Goal: Find specific page/section: Find specific page/section

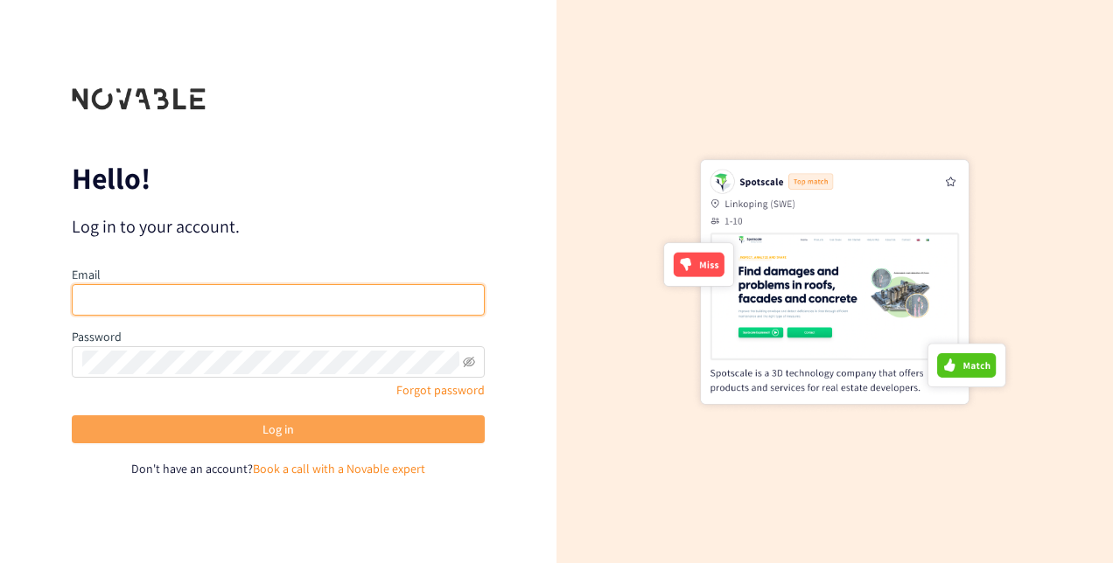
type input "[EMAIL_ADDRESS][PERSON_NAME][DOMAIN_NAME]"
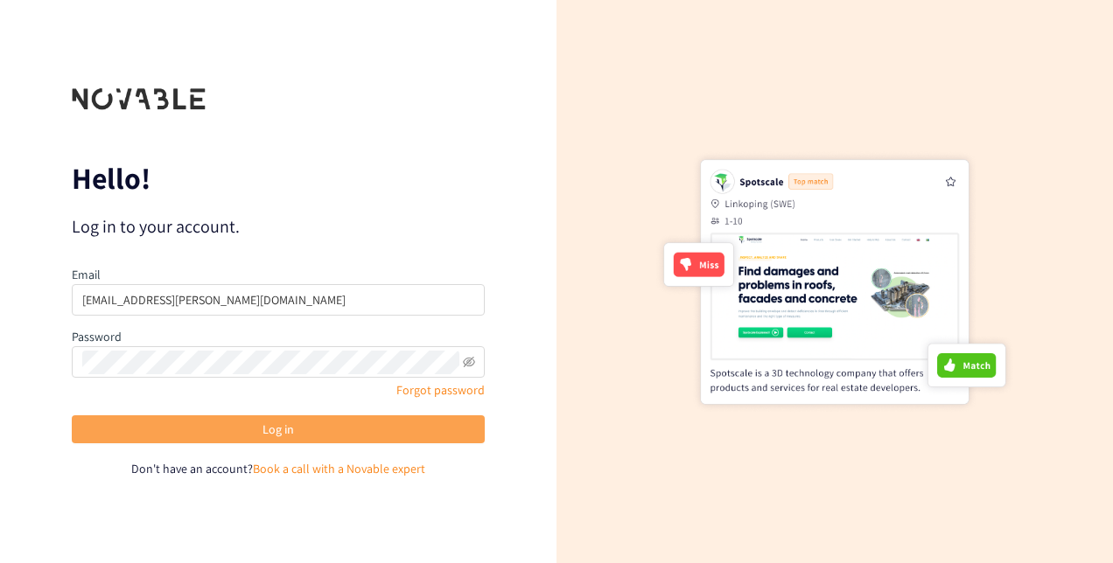
click at [413, 439] on button "Log in" at bounding box center [278, 429] width 413 height 28
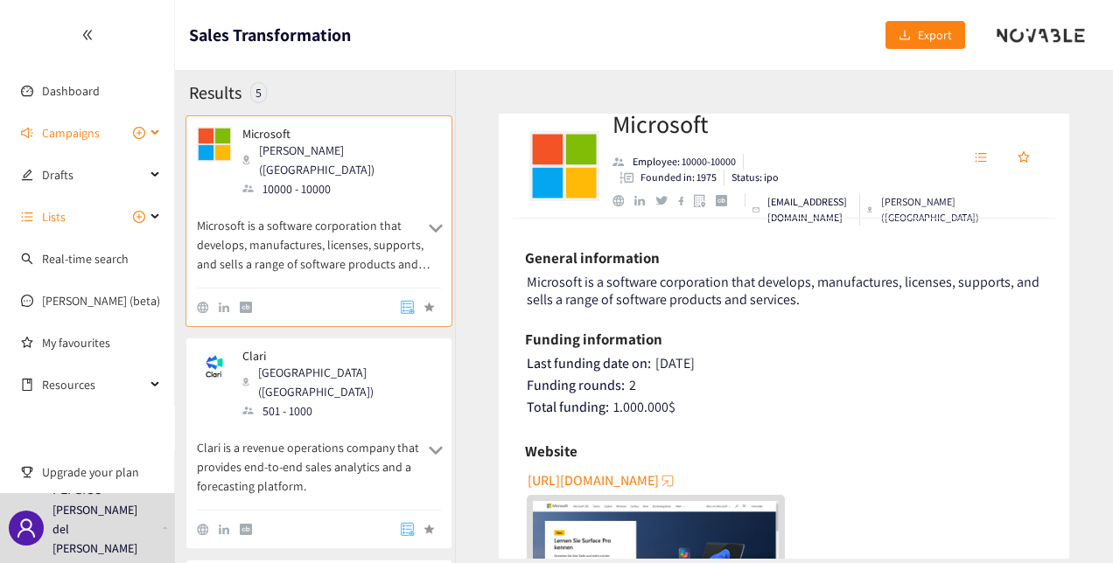
click at [157, 136] on div "Campaigns" at bounding box center [87, 132] width 175 height 35
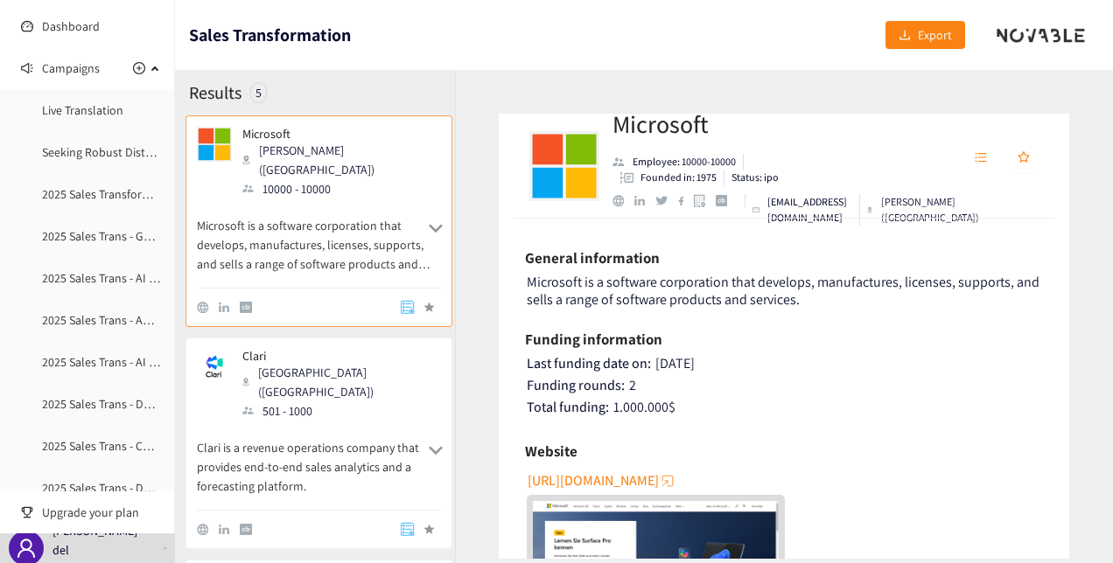
scroll to position [73, 0]
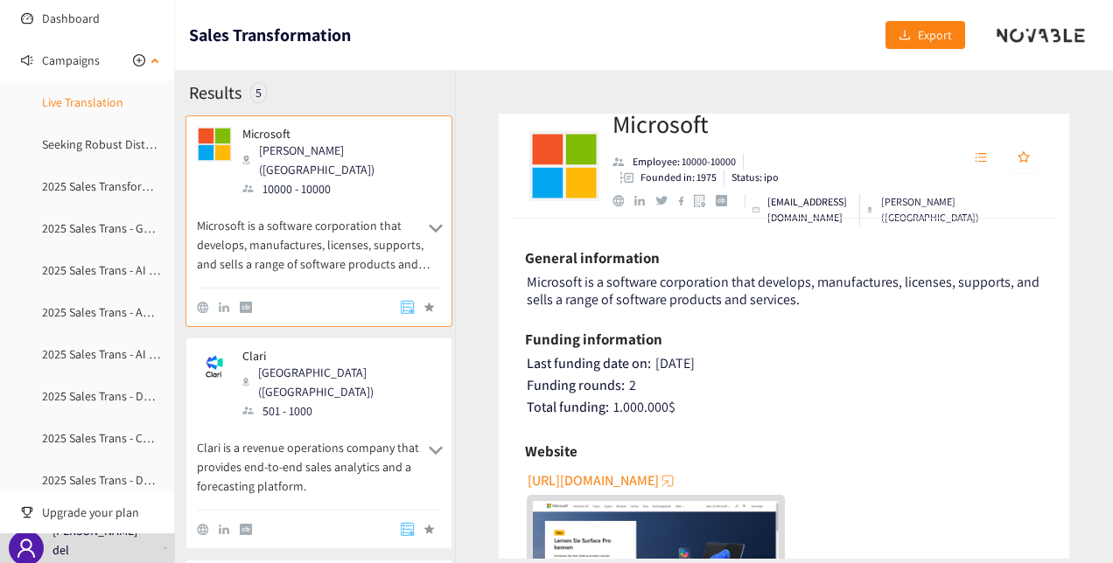
click at [104, 106] on link "Live Translation" at bounding box center [82, 102] width 81 height 16
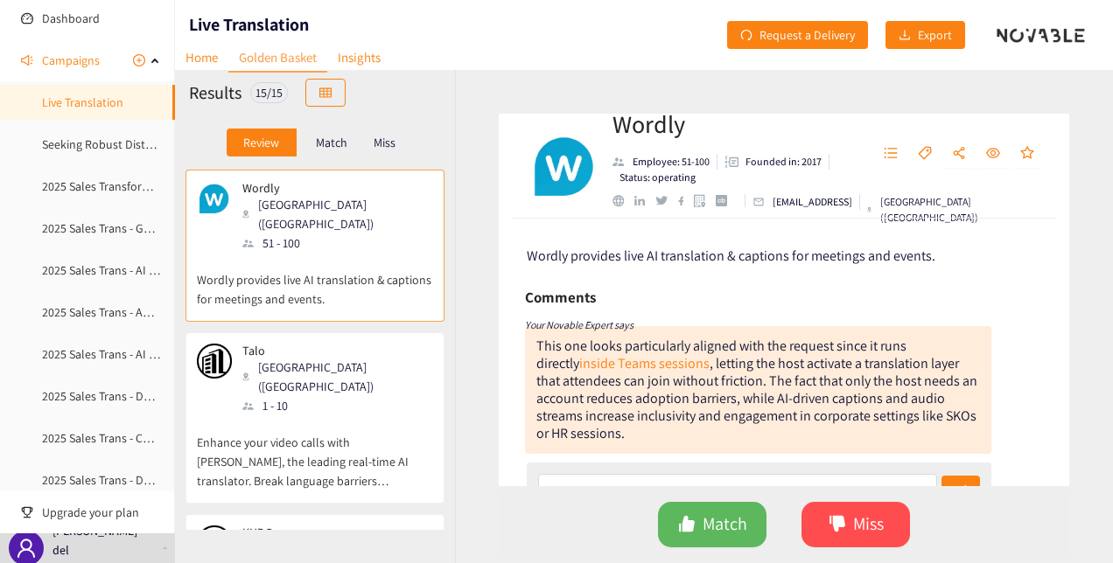
click at [1072, 229] on div "Wordly Employee: 51-100 Founded in: 2017 Status: operating [EMAIL_ADDRESS] [GEO…" at bounding box center [784, 316] width 658 height 493
drag, startPoint x: 1072, startPoint y: 229, endPoint x: 1065, endPoint y: 280, distance: 51.2
click at [1065, 280] on div "Wordly Employee: 51-100 Founded in: 2017 Status: operating [EMAIL_ADDRESS] [GEO…" at bounding box center [784, 316] width 658 height 493
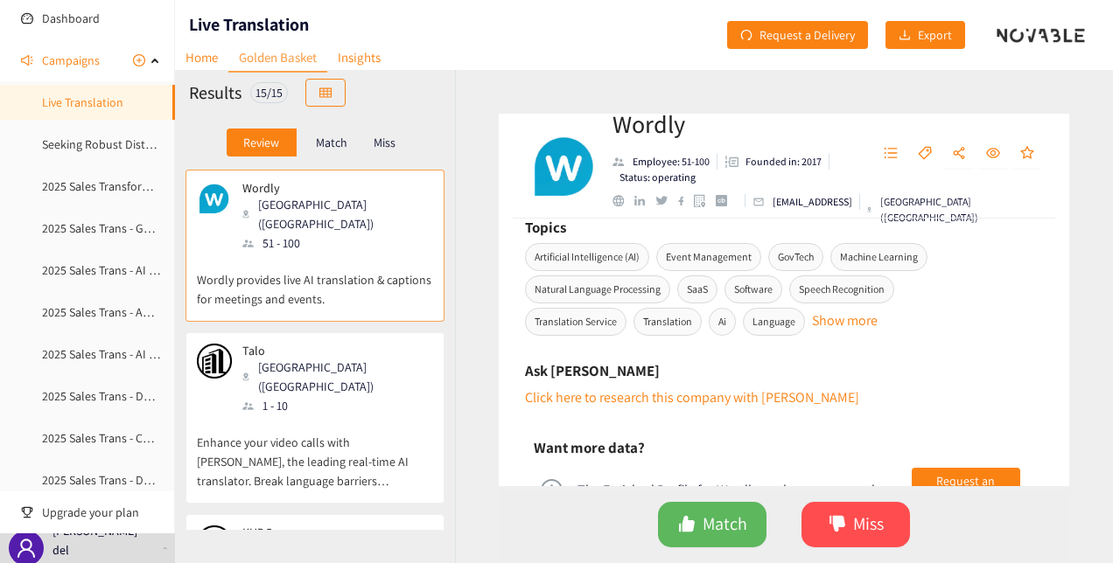
scroll to position [743, 0]
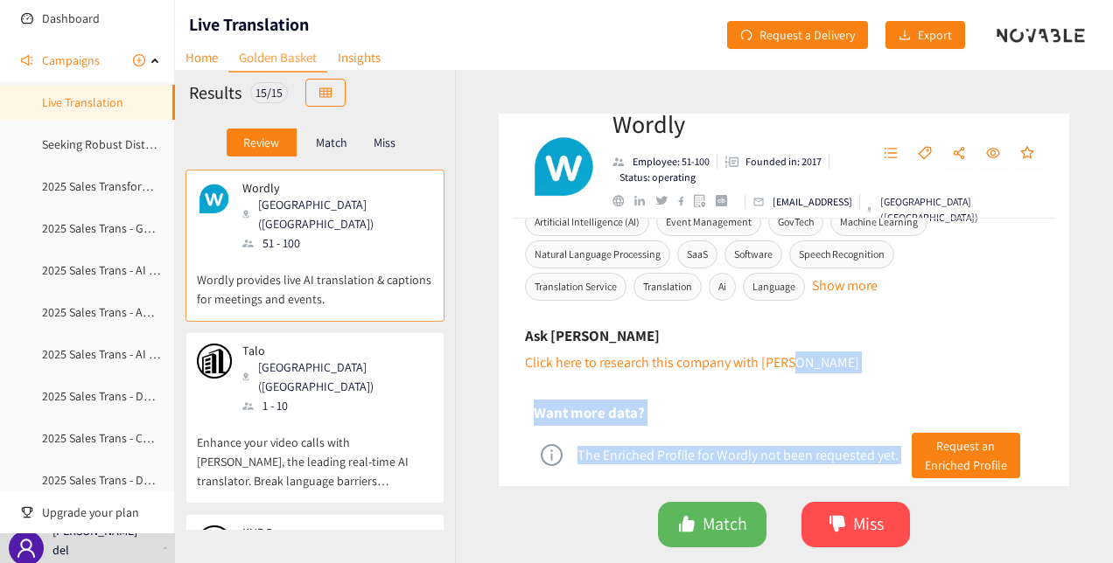
drag, startPoint x: 1069, startPoint y: 430, endPoint x: 1079, endPoint y: 358, distance: 73.4
click at [1079, 358] on div "Wordly Employee: 51-100 Founded in: 2017 Status: operating [EMAIL_ADDRESS] [GEO…" at bounding box center [784, 316] width 658 height 493
drag, startPoint x: 1079, startPoint y: 358, endPoint x: 999, endPoint y: 364, distance: 80.7
click at [999, 364] on div "Ask [PERSON_NAME] Click here to research this company with [PERSON_NAME]" at bounding box center [784, 348] width 518 height 51
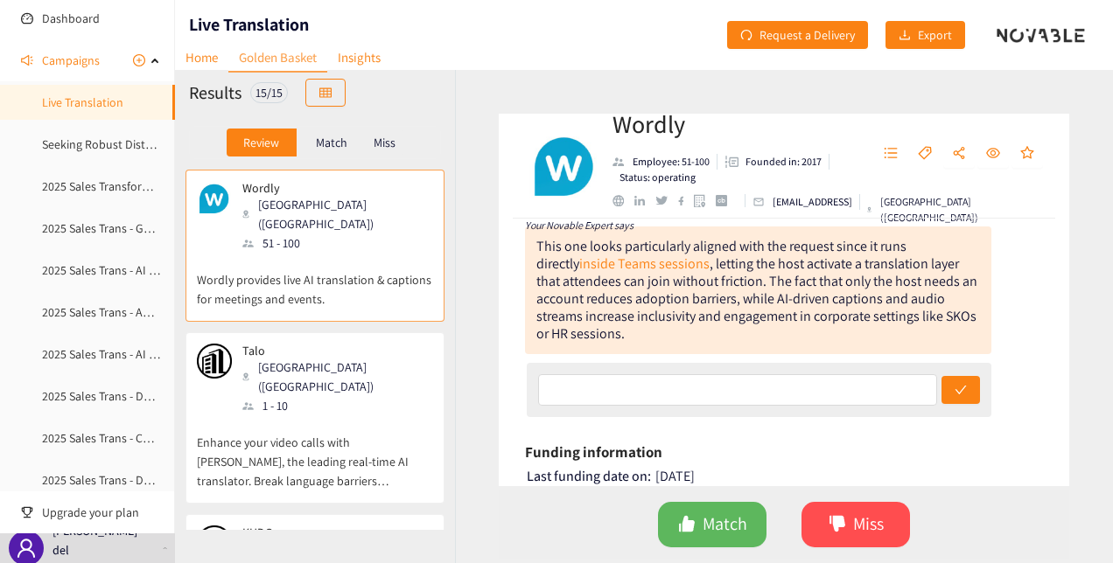
scroll to position [0, 0]
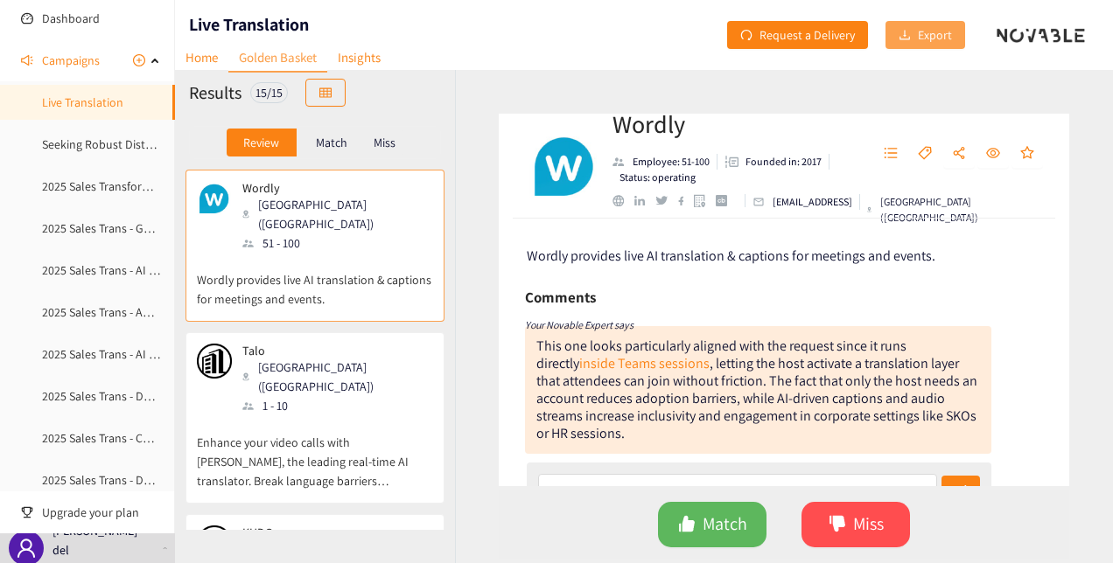
click at [938, 33] on span "Export" at bounding box center [935, 34] width 34 height 19
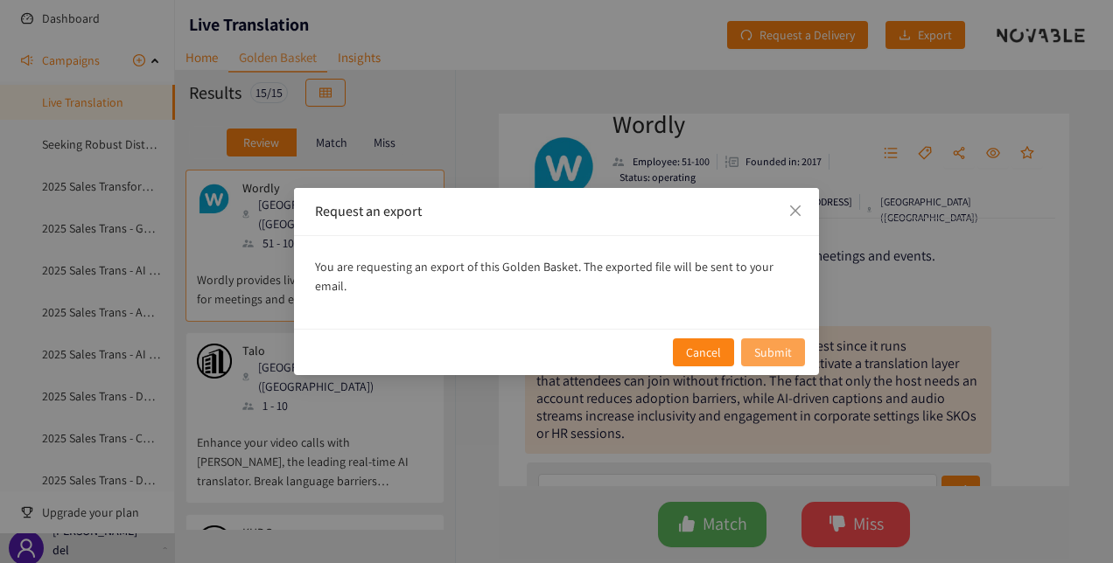
click at [777, 345] on span "Submit" at bounding box center [773, 352] width 38 height 19
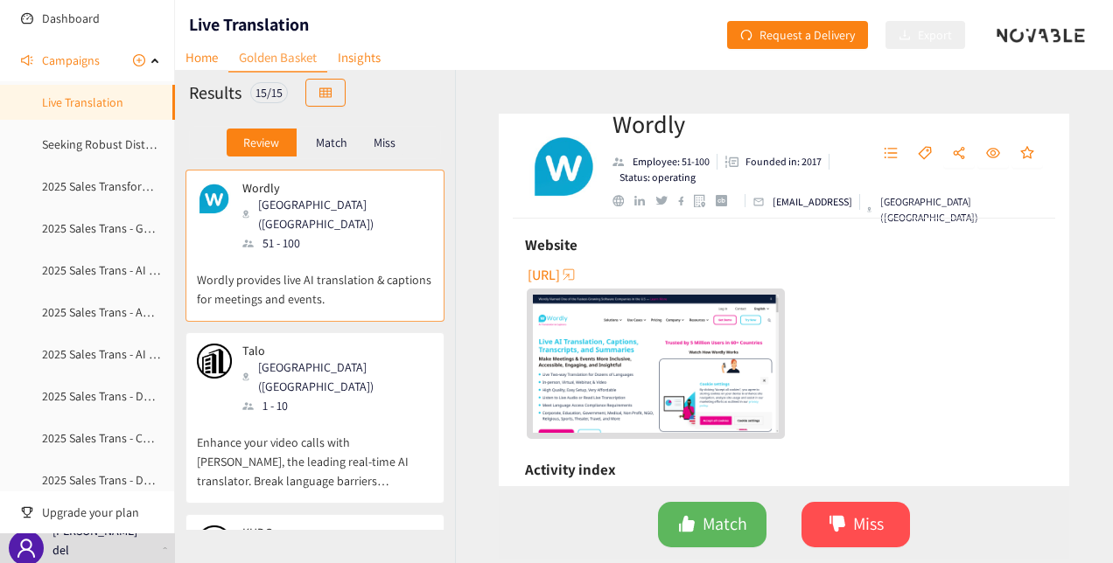
scroll to position [398, 0]
